Goal: Check status: Check status

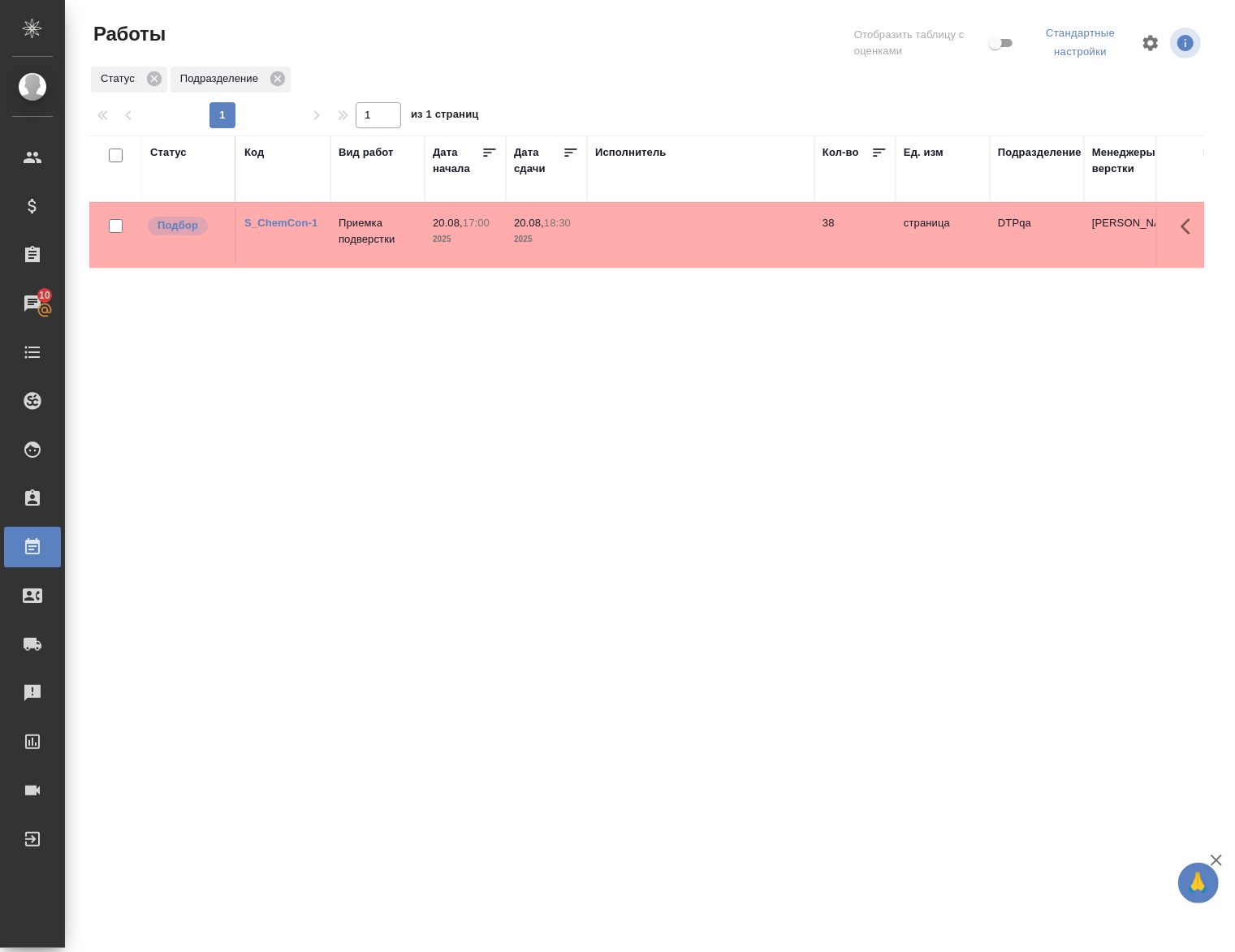
click at [388, 457] on div "Статус Код Вид работ [PERSON_NAME] начала Дата сдачи Исполнитель Кол-во Ед. изм…" at bounding box center [647, 427] width 1114 height 584
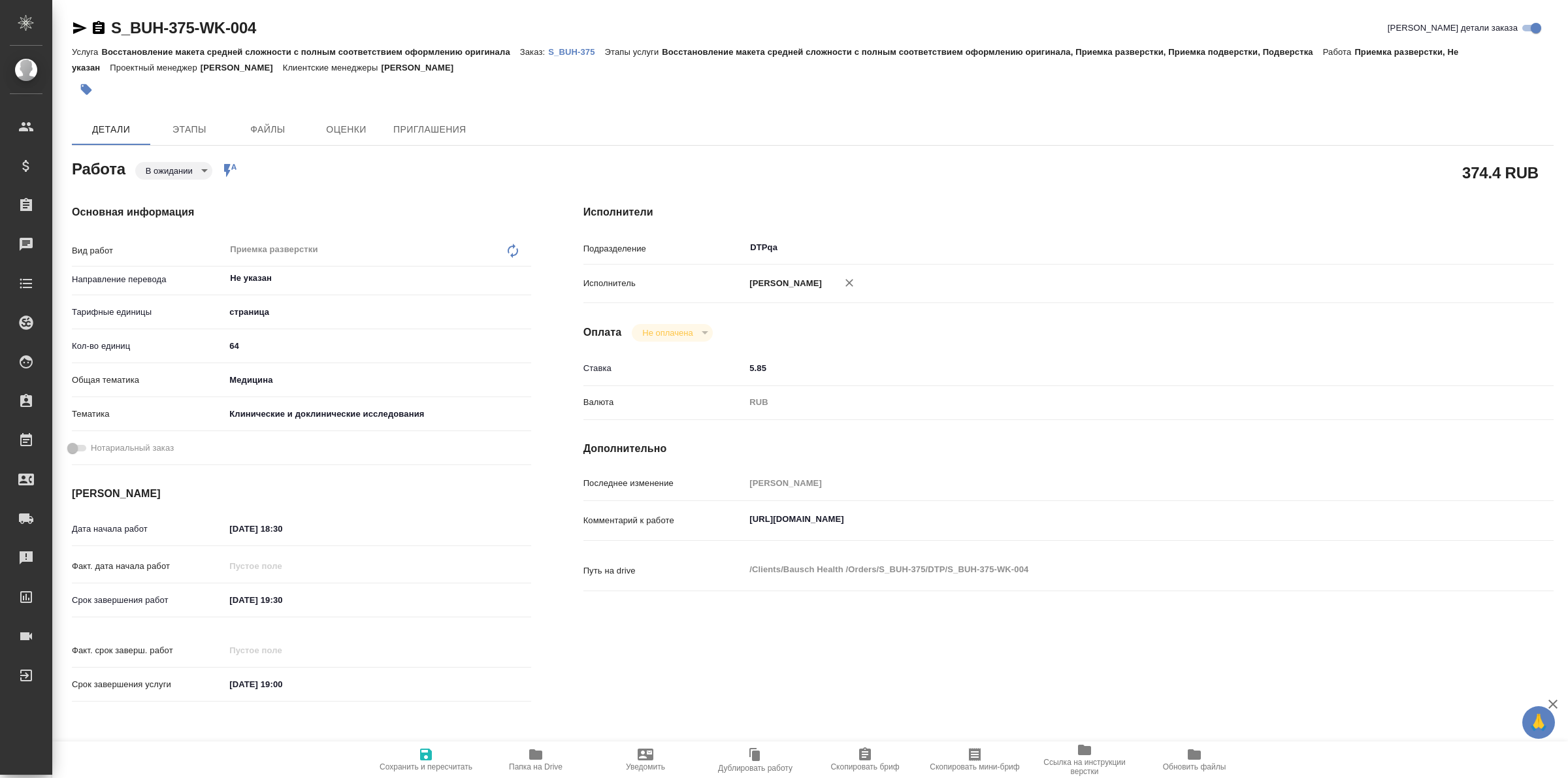
type textarea "x"
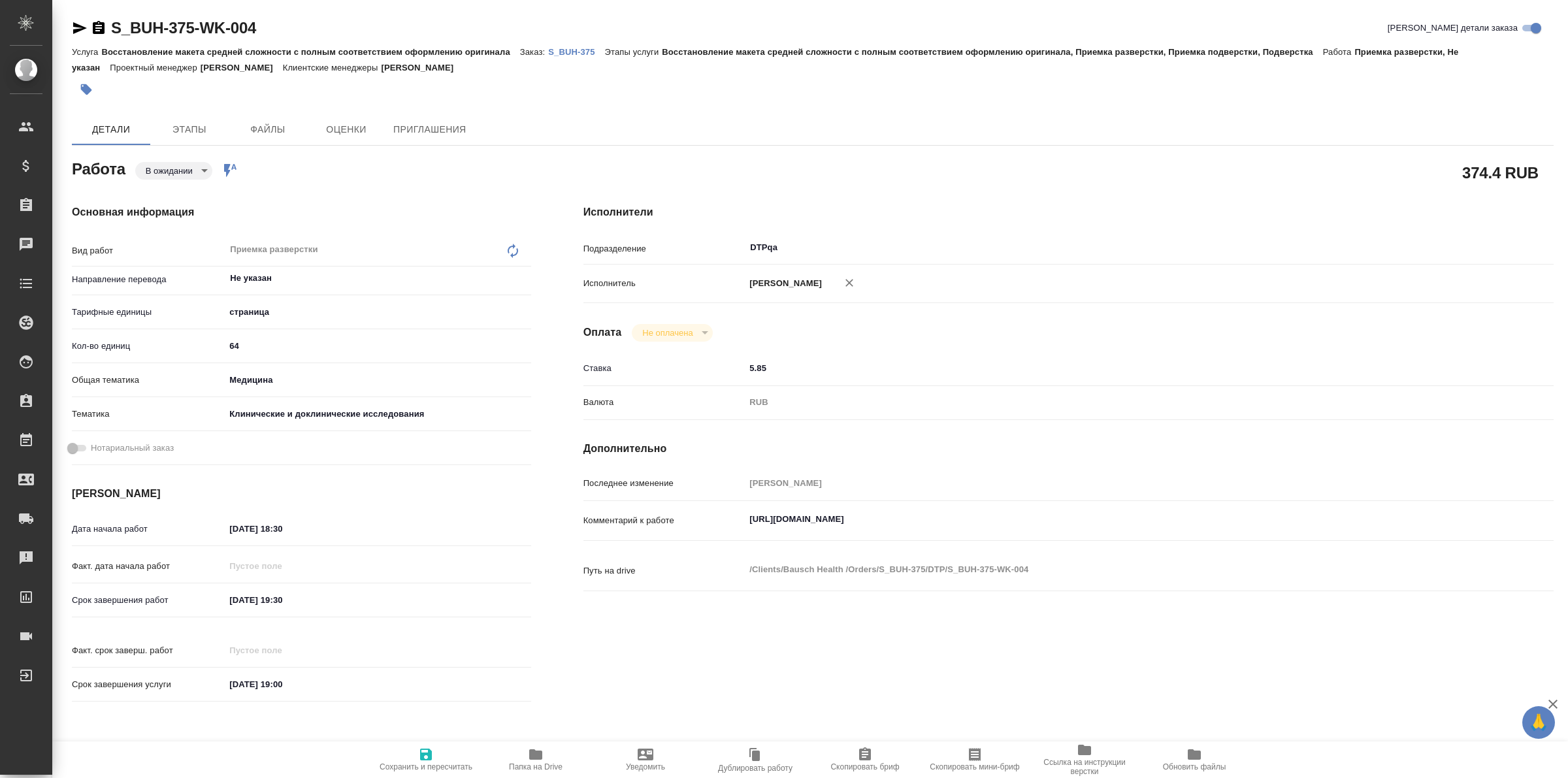
type textarea "x"
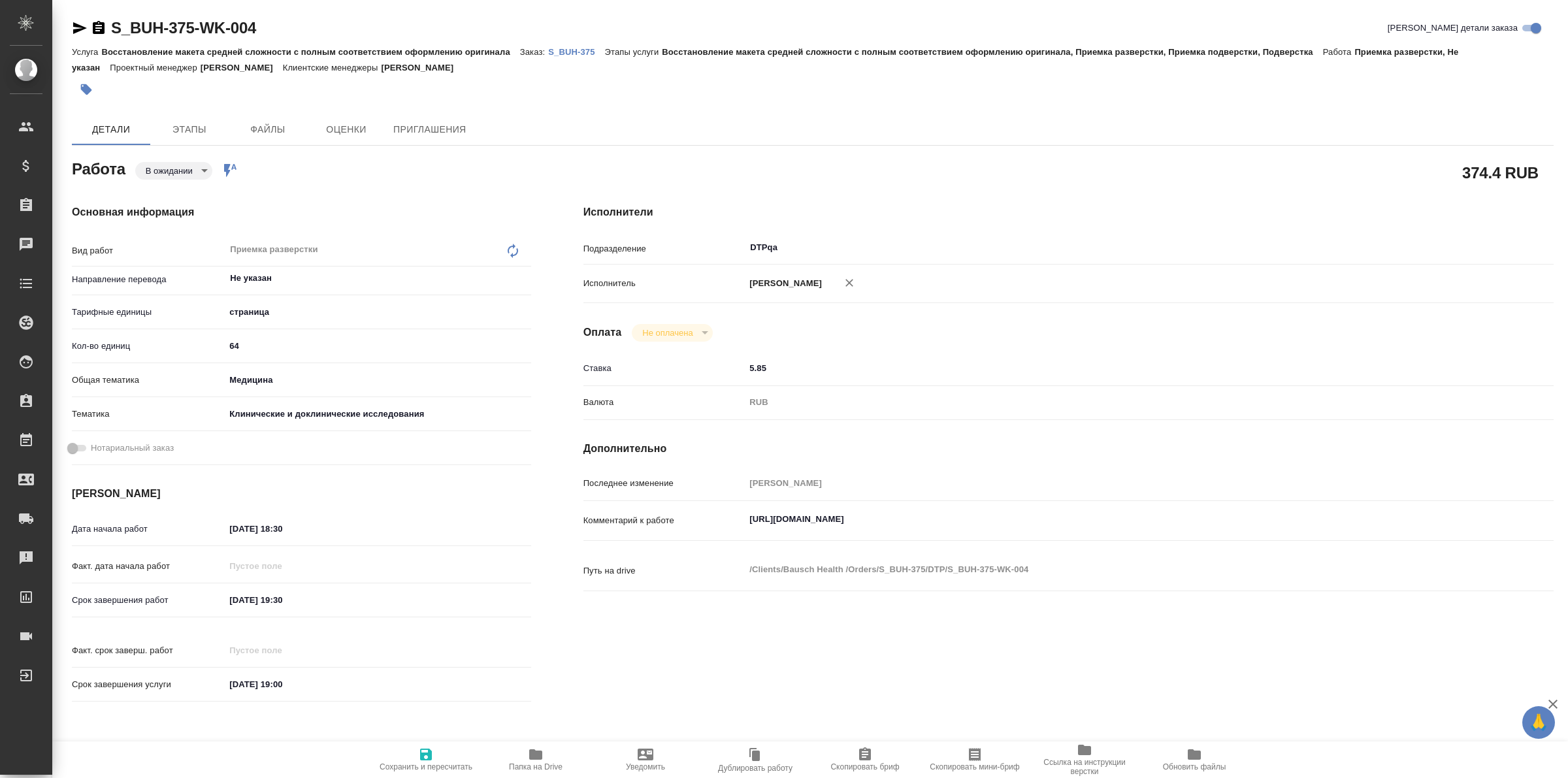
type textarea "x"
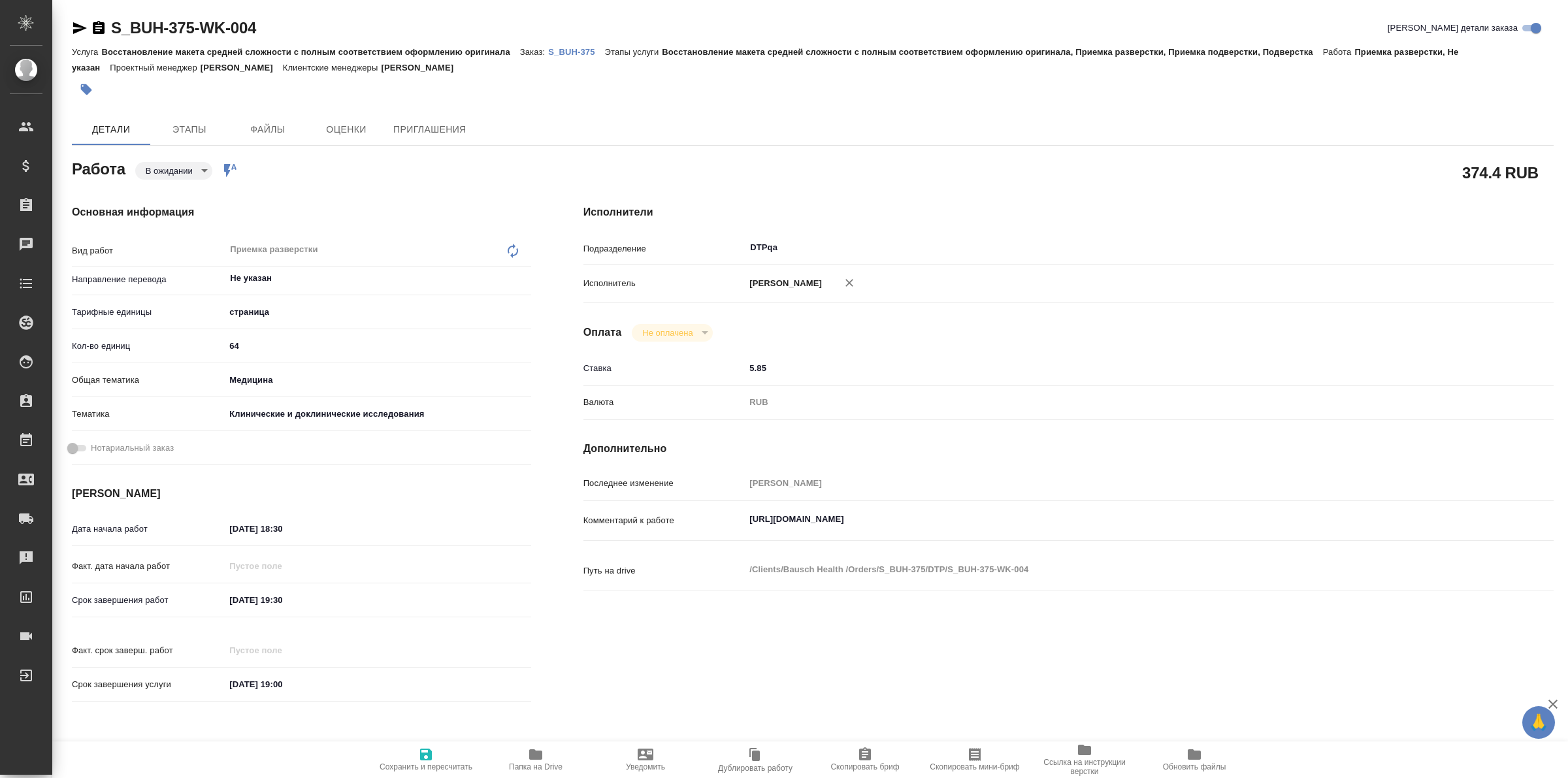
type textarea "x"
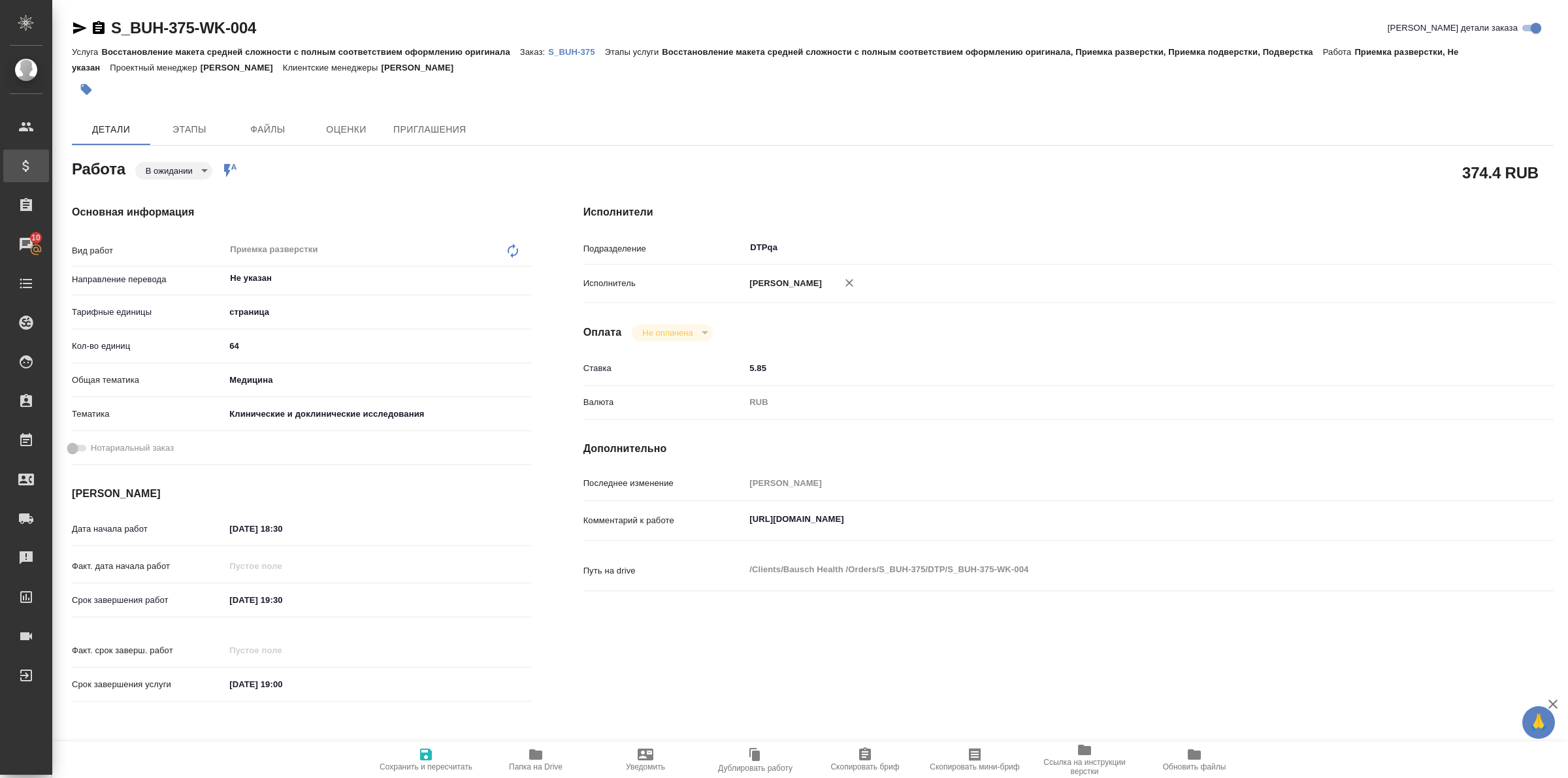
type textarea "x"
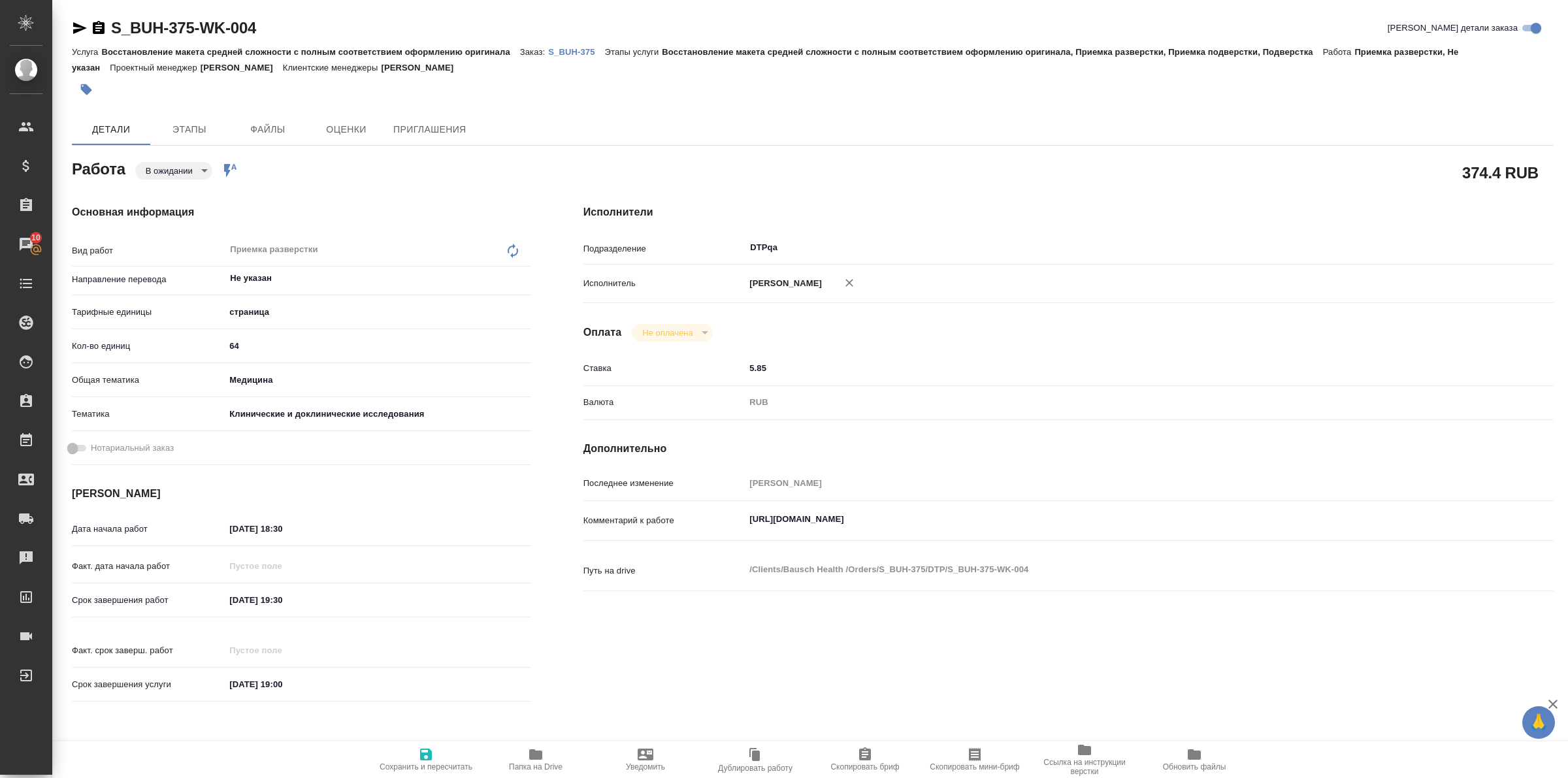
type textarea "x"
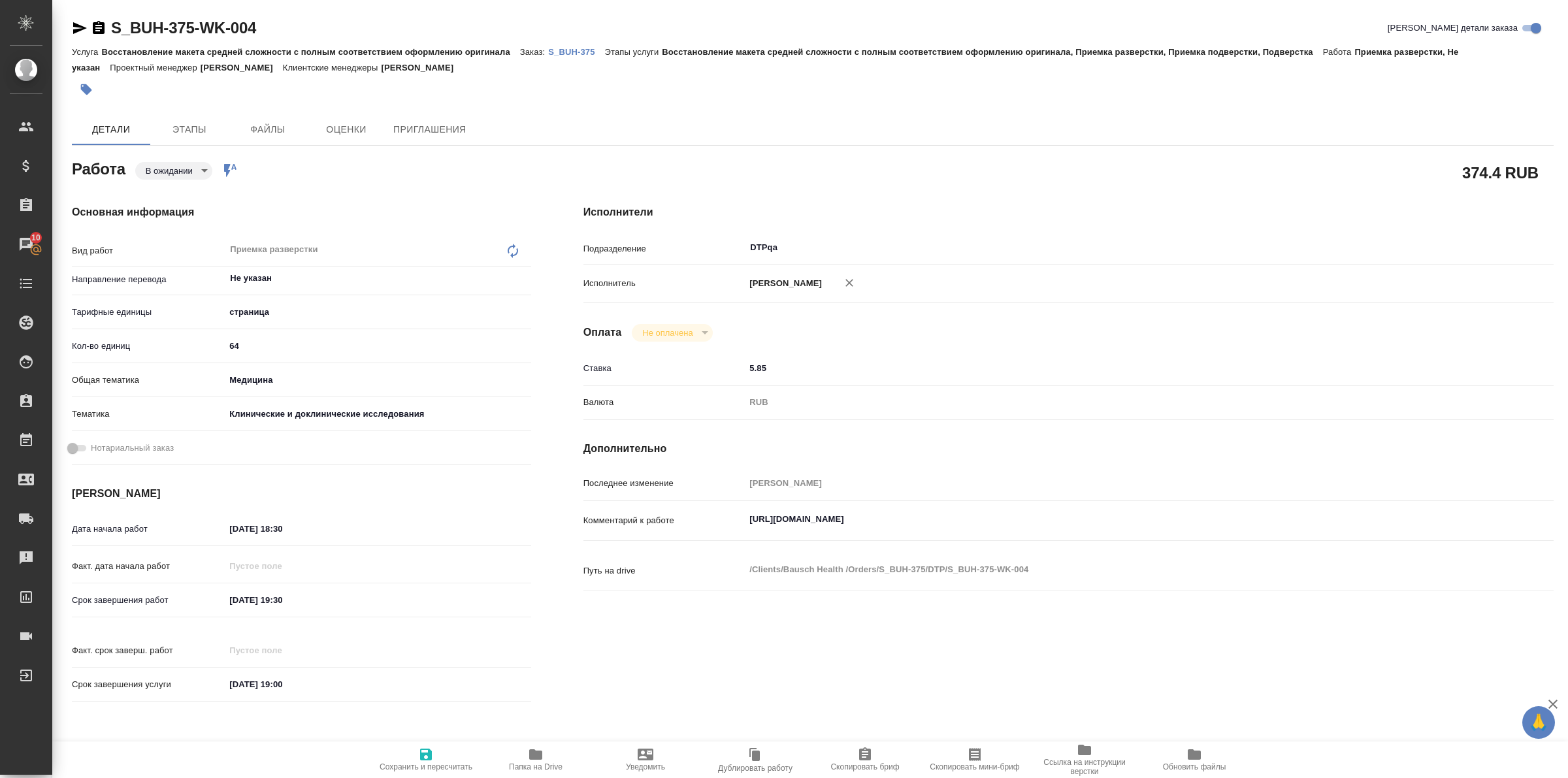
type textarea "x"
